Goal: Transaction & Acquisition: Purchase product/service

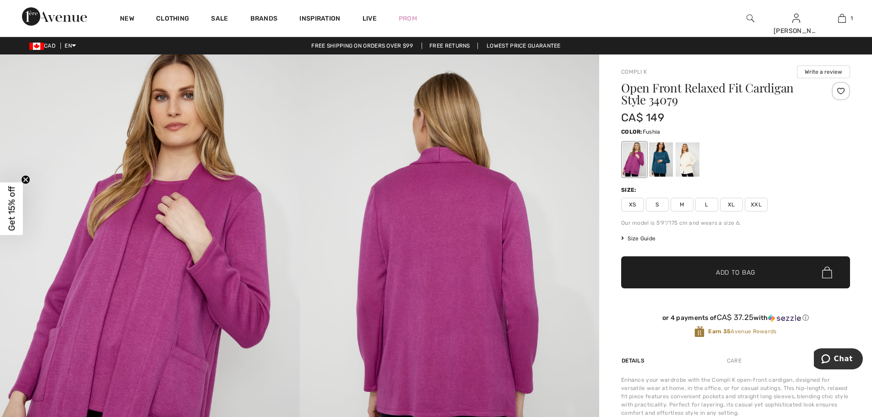
click at [685, 205] on span "M" at bounding box center [681, 205] width 23 height 14
click at [734, 270] on span "Add to Bag" at bounding box center [735, 273] width 39 height 10
click at [653, 156] on div at bounding box center [661, 159] width 24 height 34
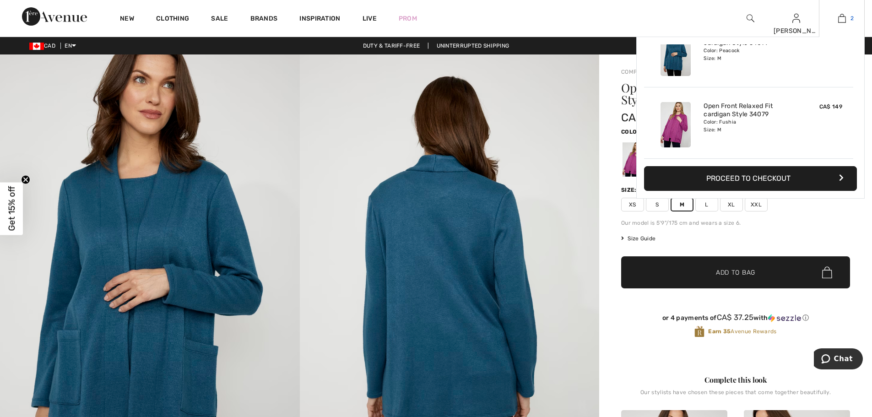
click at [840, 22] on img at bounding box center [842, 18] width 8 height 11
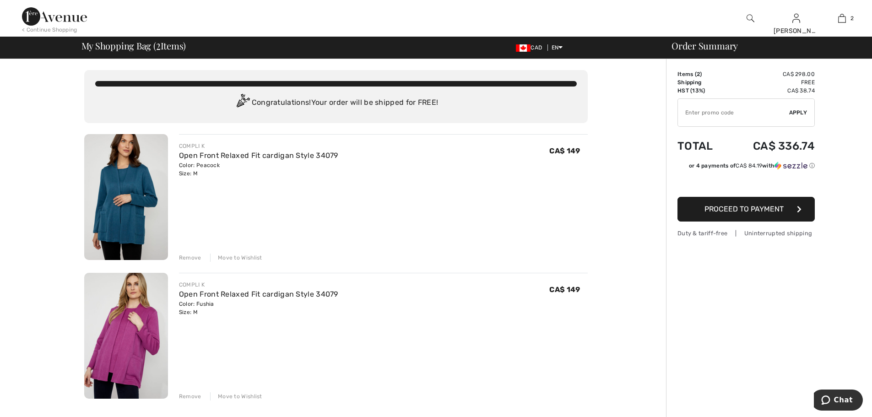
click at [194, 258] on div "Remove" at bounding box center [190, 257] width 22 height 8
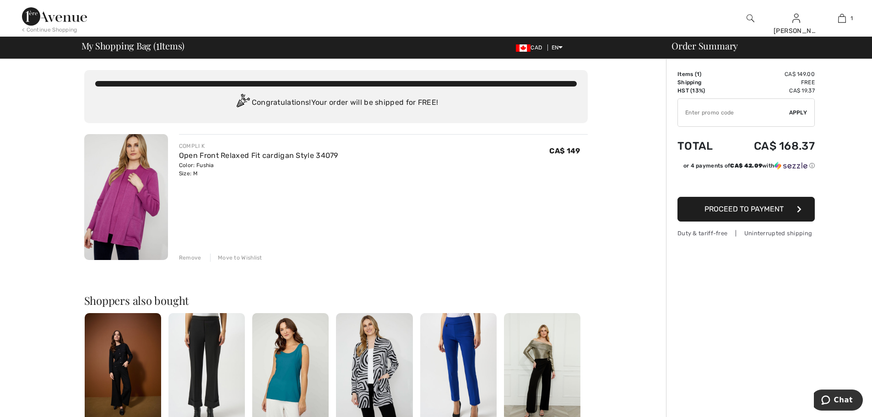
click at [192, 259] on div "Remove" at bounding box center [190, 257] width 22 height 8
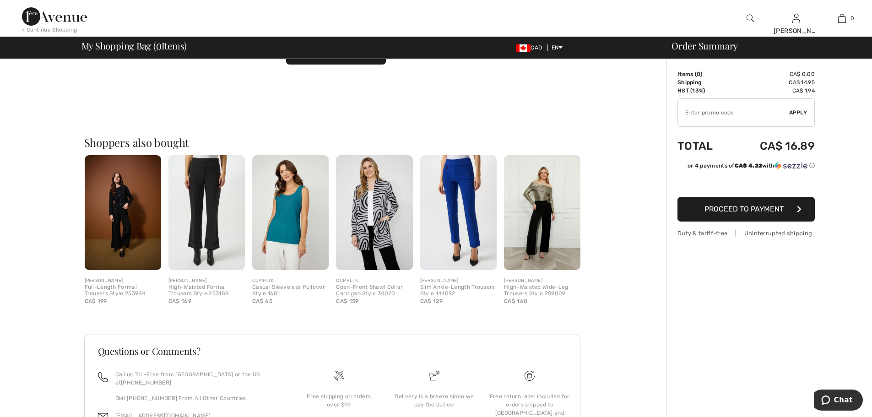
scroll to position [208, 0]
